Goal: Transaction & Acquisition: Subscribe to service/newsletter

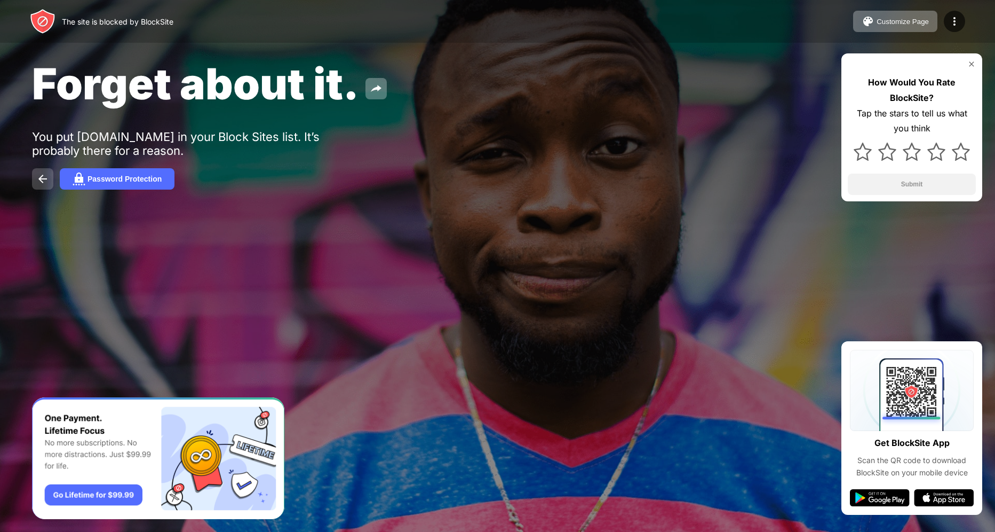
click at [37, 181] on img at bounding box center [42, 178] width 13 height 13
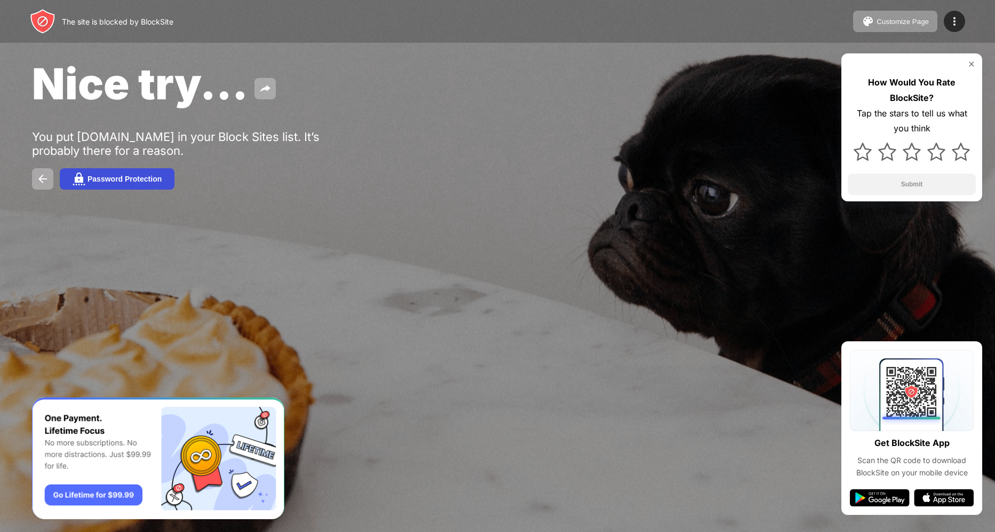
click at [124, 183] on div "Password Protection" at bounding box center [125, 179] width 74 height 9
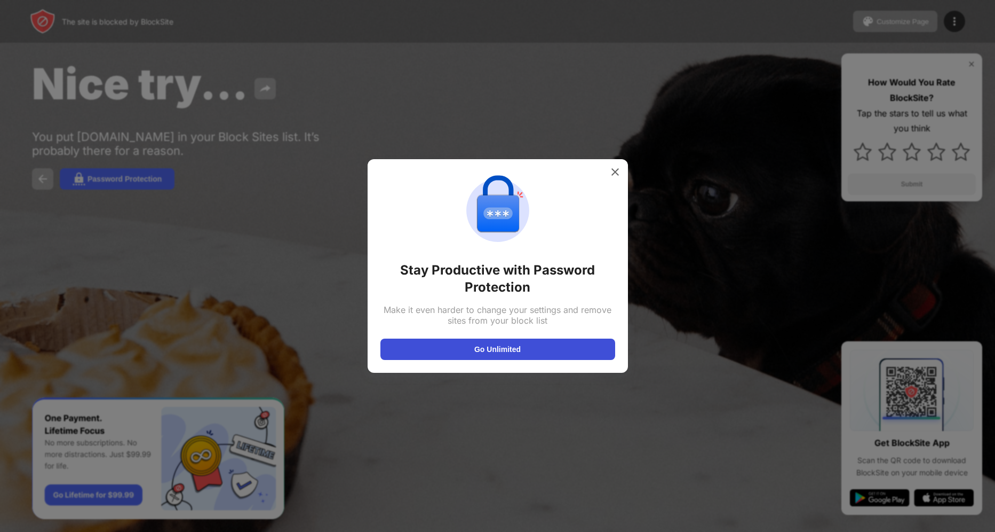
click at [478, 358] on button "Go Unlimited" at bounding box center [498, 348] width 235 height 21
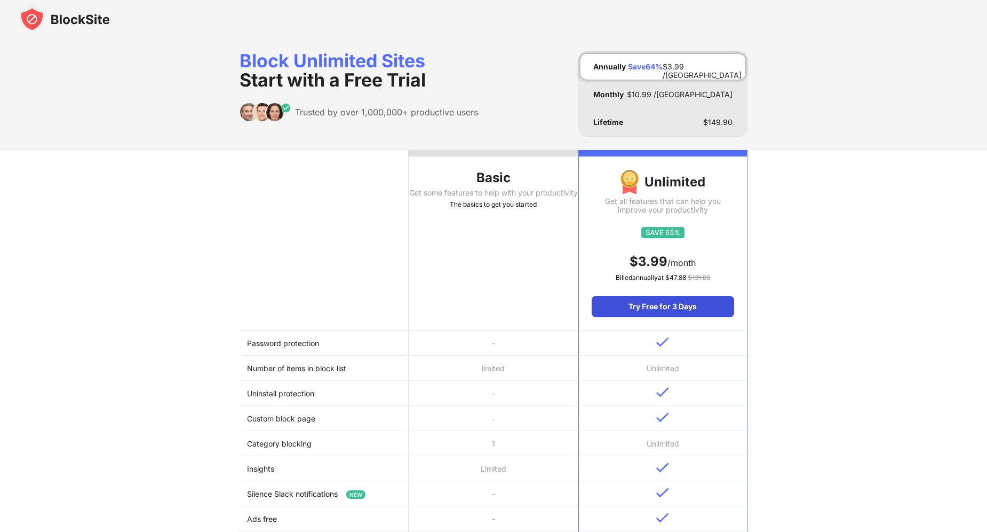
click at [637, 300] on div "Try Free for 3 Days" at bounding box center [663, 306] width 142 height 21
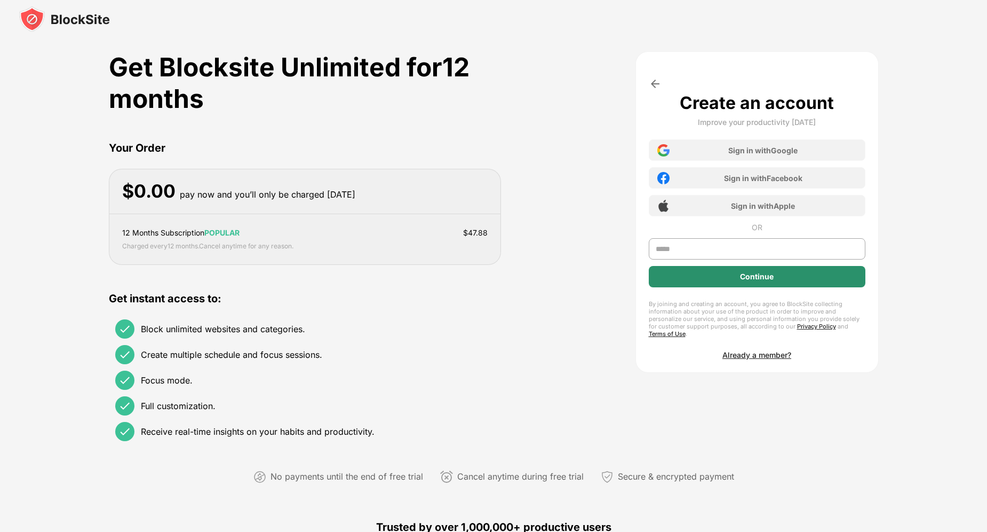
drag, startPoint x: 719, startPoint y: 270, endPoint x: 712, endPoint y: 273, distance: 7.9
click at [719, 270] on div "Continue" at bounding box center [757, 276] width 217 height 21
